Goal: Transaction & Acquisition: Purchase product/service

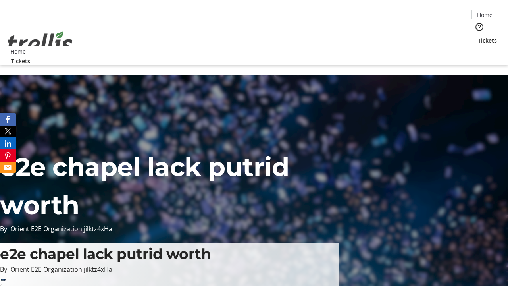
click at [478, 36] on span "Tickets" at bounding box center [487, 40] width 19 height 8
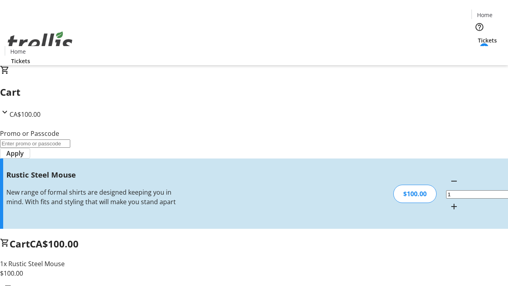
type input "FREE"
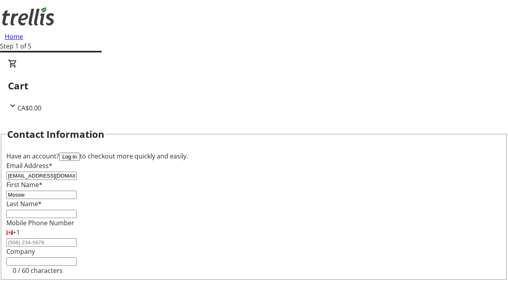
type input "Mossie"
type input "[PERSON_NAME]"
